Goal: Task Accomplishment & Management: Complete application form

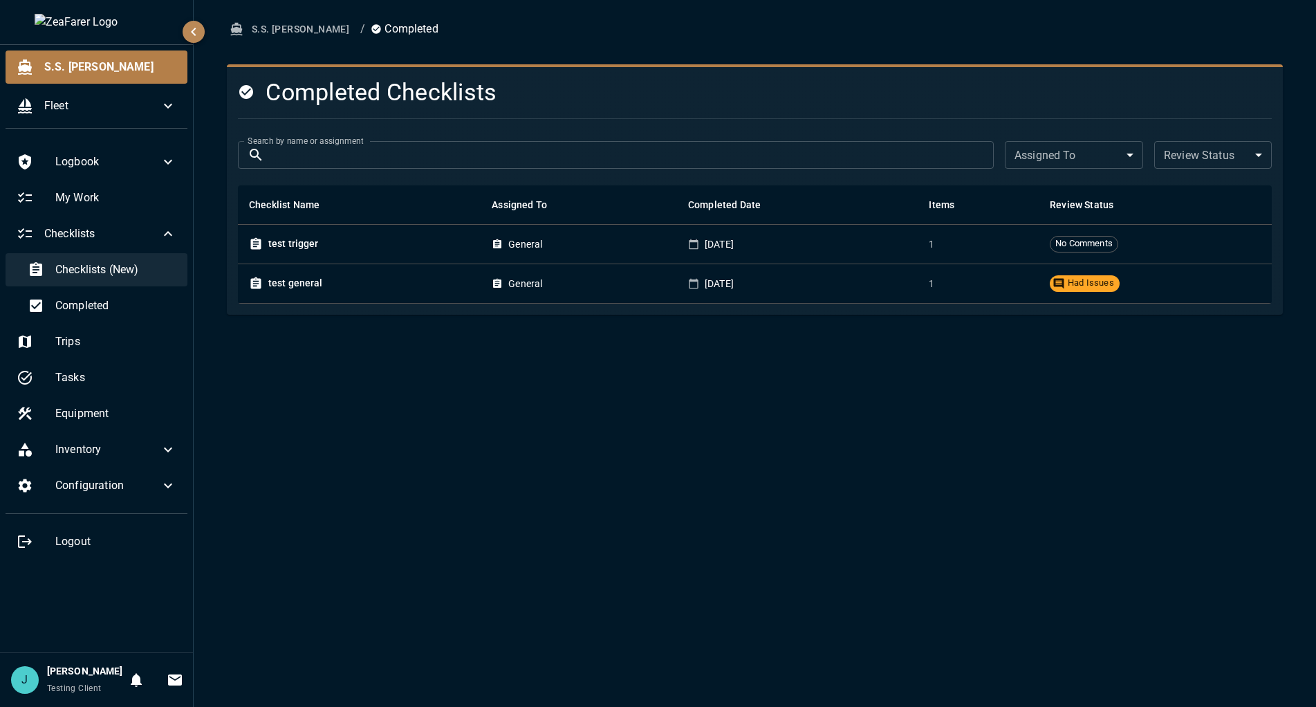
click at [91, 281] on div "Checklists (New)" at bounding box center [102, 269] width 171 height 33
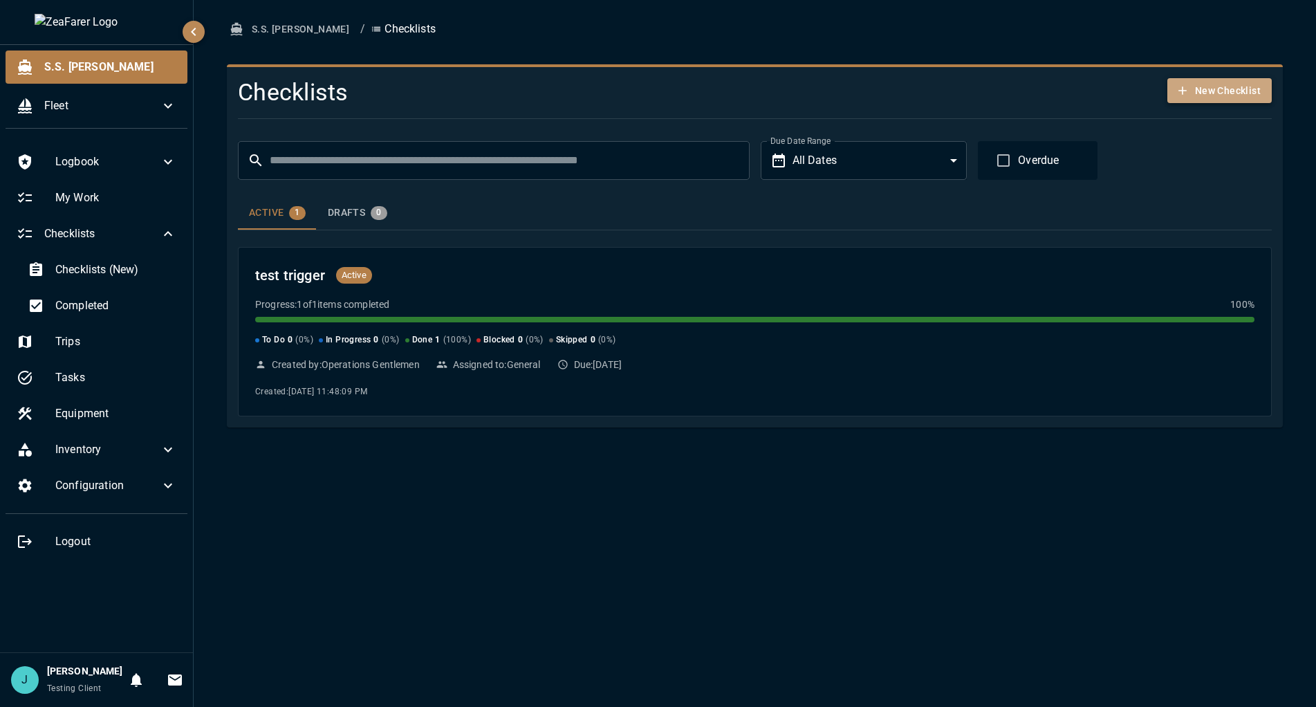
click at [1226, 95] on button "New Checklist" at bounding box center [1219, 91] width 104 height 26
